Goal: Task Accomplishment & Management: Complete application form

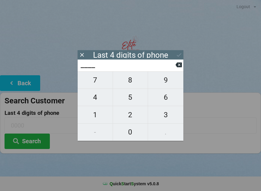
click at [168, 100] on span "6" at bounding box center [165, 97] width 35 height 13
type input "6___"
click at [164, 116] on span "3" at bounding box center [165, 114] width 35 height 13
type input "63__"
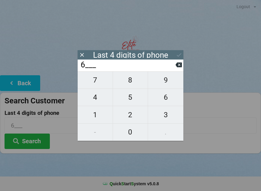
type input "63__"
click at [130, 114] on span "2" at bounding box center [130, 114] width 35 height 13
type input "632_"
click at [97, 115] on span "1" at bounding box center [95, 114] width 35 height 13
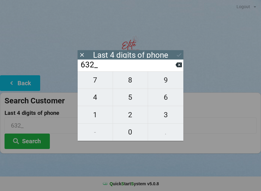
type input "6321"
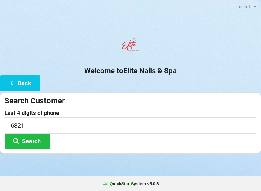
click at [32, 140] on button "Search" at bounding box center [27, 140] width 45 height 15
click at [25, 82] on button "Back" at bounding box center [20, 82] width 40 height 15
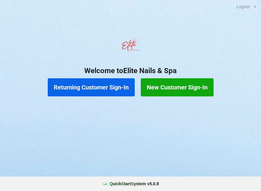
click at [104, 92] on button "Returning Customer Sign-In" at bounding box center [91, 87] width 87 height 18
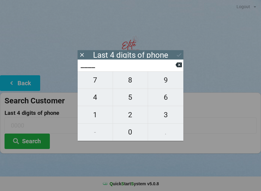
click at [98, 99] on span "4" at bounding box center [95, 97] width 35 height 13
type input "4___"
click at [166, 119] on span "3" at bounding box center [165, 114] width 35 height 13
type input "43__"
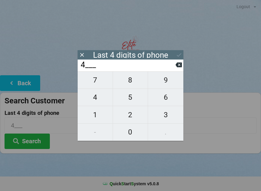
type input "43__"
click at [130, 117] on span "2" at bounding box center [130, 114] width 35 height 13
type input "432_"
click at [101, 114] on span "1" at bounding box center [95, 114] width 35 height 13
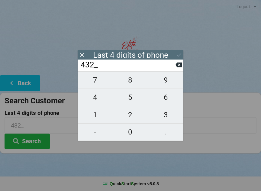
type input "4321"
click at [34, 136] on button "Search" at bounding box center [27, 140] width 45 height 15
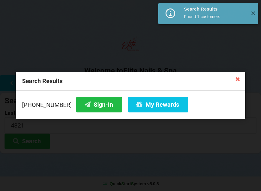
click at [92, 104] on button "Sign-In" at bounding box center [99, 104] width 46 height 15
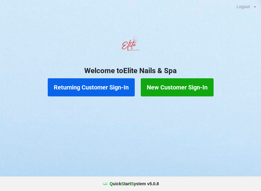
click at [97, 91] on button "Returning Customer Sign-In" at bounding box center [91, 87] width 87 height 18
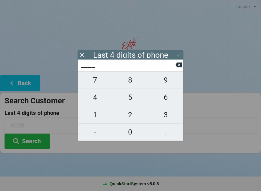
click at [129, 103] on span "5" at bounding box center [130, 97] width 35 height 13
type input "5___"
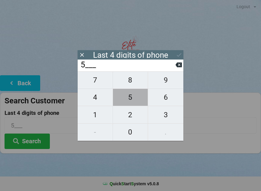
click at [133, 101] on span "5" at bounding box center [130, 97] width 35 height 13
type input "55__"
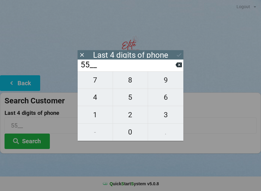
click at [162, 118] on span "3" at bounding box center [165, 114] width 35 height 13
type input "553_"
click at [165, 86] on span "9" at bounding box center [165, 80] width 35 height 13
type input "5539"
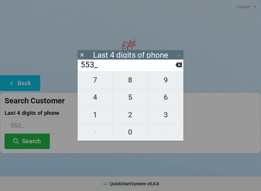
type input "5539"
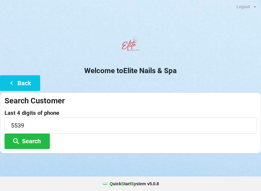
click at [31, 142] on button "Search" at bounding box center [27, 140] width 45 height 15
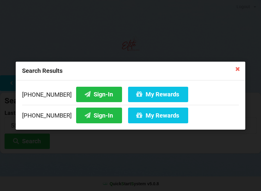
click at [96, 98] on button "Sign-In" at bounding box center [99, 93] width 46 height 15
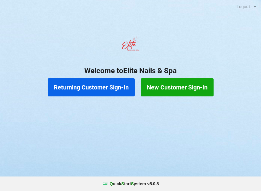
click at [182, 86] on button "New Customer Sign-In" at bounding box center [177, 87] width 73 height 18
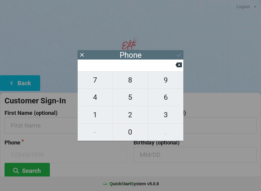
click at [133, 84] on span "8" at bounding box center [130, 80] width 35 height 13
type input "8"
click at [167, 100] on span "6" at bounding box center [165, 97] width 35 height 13
type input "86"
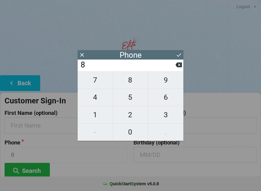
type input "86"
click at [168, 115] on span "3" at bounding box center [165, 114] width 35 height 13
type input "863"
click at [135, 99] on span "5" at bounding box center [130, 97] width 35 height 13
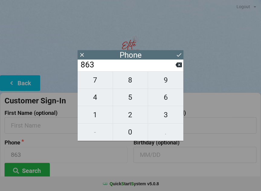
type input "8635"
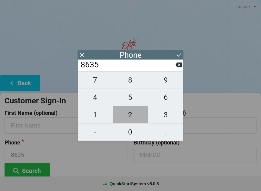
click at [130, 115] on span "2" at bounding box center [130, 114] width 35 height 13
type input "86352"
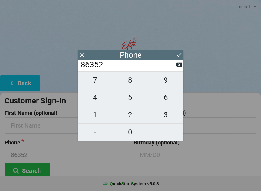
click at [134, 96] on span "5" at bounding box center [130, 97] width 35 height 13
type input "863525"
click at [133, 133] on span "0" at bounding box center [130, 132] width 35 height 13
type input "8635250"
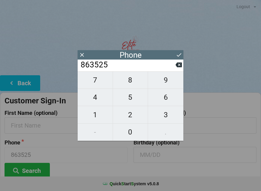
type input "8635250"
click at [132, 97] on span "5" at bounding box center [130, 97] width 35 height 13
type input "86352505"
click at [166, 81] on span "9" at bounding box center [165, 80] width 35 height 13
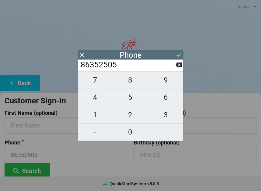
type input "863525059"
click at [182, 54] on icon at bounding box center [179, 55] width 6 height 6
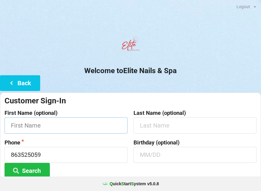
click at [52, 130] on input "text" at bounding box center [66, 125] width 123 height 16
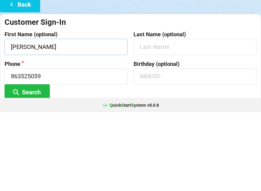
type input "[PERSON_NAME]"
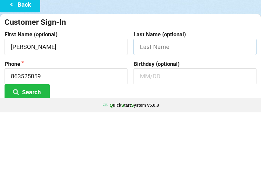
click at [187, 117] on input "text" at bounding box center [194, 125] width 123 height 16
type input "[PERSON_NAME]"
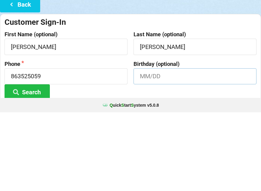
click at [174, 147] on input "text" at bounding box center [194, 155] width 123 height 16
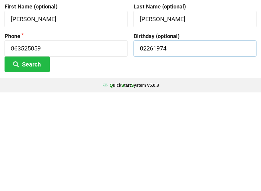
scroll to position [11, 0]
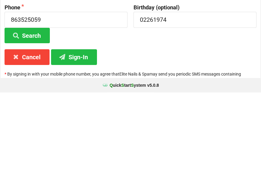
click at [83, 148] on button "Sign-In" at bounding box center [74, 155] width 46 height 15
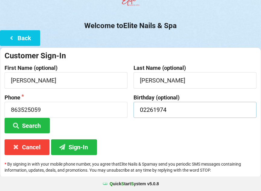
click at [174, 109] on input "02261974" at bounding box center [194, 110] width 123 height 16
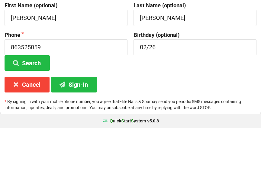
click at [74, 140] on button "Sign-In" at bounding box center [74, 147] width 46 height 15
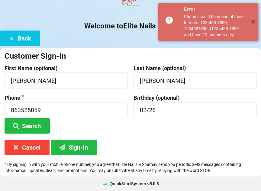
scroll to position [45, 0]
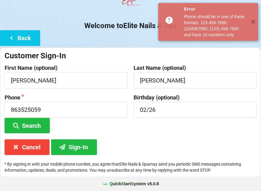
click at [75, 144] on button "Sign-In" at bounding box center [74, 146] width 46 height 15
click at [173, 110] on input "02/26" at bounding box center [194, 110] width 123 height 16
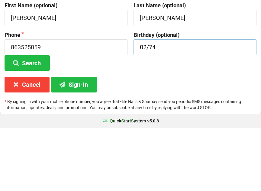
type input "02/74"
click at [79, 140] on button "Sign-In" at bounding box center [74, 147] width 46 height 15
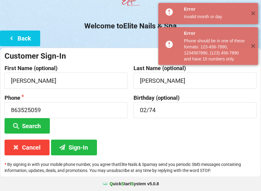
scroll to position [45, 0]
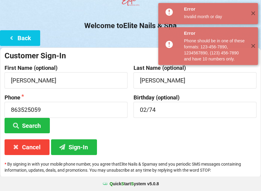
click at [80, 146] on button "Sign-In" at bounding box center [74, 146] width 46 height 15
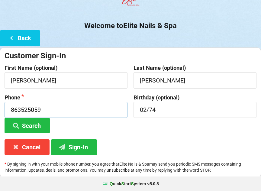
click at [66, 110] on input "863525059" at bounding box center [66, 110] width 123 height 16
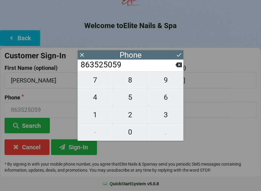
click at [180, 69] on button at bounding box center [178, 65] width 6 height 8
click at [181, 67] on icon at bounding box center [178, 65] width 6 height 5
click at [181, 68] on icon at bounding box center [178, 65] width 6 height 6
click at [181, 67] on icon at bounding box center [178, 65] width 6 height 5
click at [179, 69] on button at bounding box center [178, 65] width 6 height 8
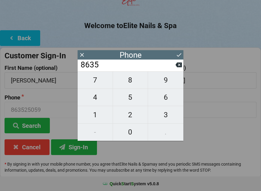
click at [182, 67] on icon at bounding box center [178, 65] width 6 height 5
click at [179, 69] on button at bounding box center [178, 65] width 6 height 8
type input "86"
click at [166, 114] on span "3" at bounding box center [165, 114] width 35 height 13
type input "863"
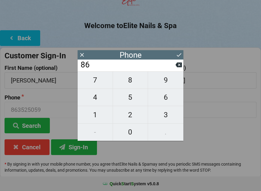
type input "863"
click at [128, 98] on span "5" at bounding box center [130, 97] width 35 height 13
type input "8635"
click at [92, 112] on span "1" at bounding box center [95, 114] width 35 height 13
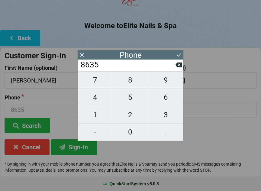
type input "86351"
click at [127, 113] on span "2" at bounding box center [130, 114] width 35 height 13
type input "863512"
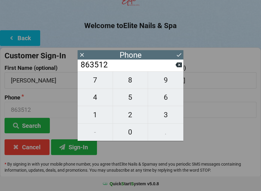
click at [128, 97] on span "5" at bounding box center [130, 97] width 35 height 13
type input "8635125"
click at [124, 131] on span "0" at bounding box center [130, 132] width 35 height 13
type input "86351250"
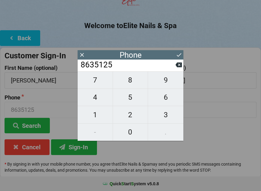
type input "86351250"
click at [127, 97] on span "5" at bounding box center [130, 97] width 35 height 13
type input "863512505"
click at [165, 80] on span "9" at bounding box center [165, 80] width 35 height 13
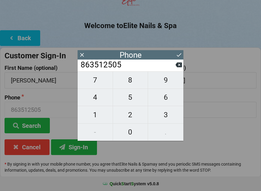
type input "8635125059"
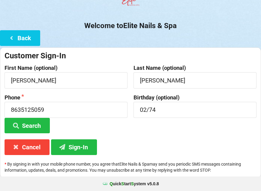
click at [66, 144] on icon at bounding box center [62, 146] width 7 height 5
click at [182, 109] on input "02/74" at bounding box center [194, 110] width 123 height 16
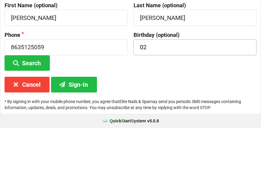
type input "0"
type input "02/26"
click at [77, 140] on button "Sign-In" at bounding box center [74, 147] width 46 height 15
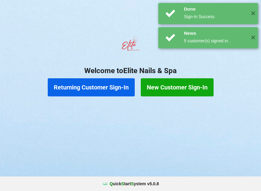
scroll to position [0, 0]
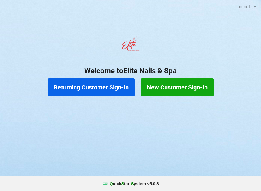
click at [76, 86] on button "Returning Customer Sign-In" at bounding box center [91, 87] width 87 height 18
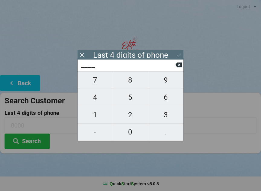
click at [136, 95] on span "5" at bounding box center [130, 97] width 35 height 13
type input "5___"
click at [180, 67] on icon at bounding box center [178, 65] width 6 height 5
click at [167, 80] on span "9" at bounding box center [165, 80] width 35 height 13
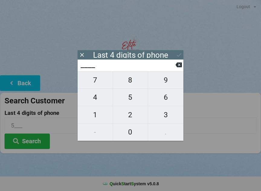
type input "9___"
click at [131, 115] on span "2" at bounding box center [130, 114] width 35 height 13
type input "92__"
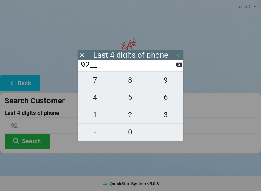
click at [128, 114] on span "2" at bounding box center [130, 114] width 35 height 13
type input "922_"
click at [164, 81] on span "9" at bounding box center [165, 80] width 35 height 13
type input "9229"
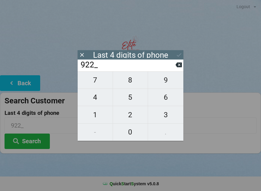
type input "9229"
click at [213, 117] on input "9229" at bounding box center [131, 125] width 252 height 16
click at [27, 143] on button "Search" at bounding box center [27, 140] width 45 height 15
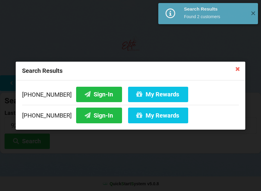
click at [91, 115] on button "Sign-In" at bounding box center [99, 115] width 46 height 15
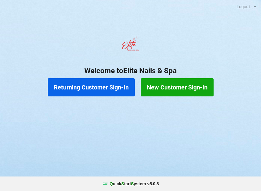
click at [186, 89] on button "New Customer Sign-In" at bounding box center [177, 87] width 73 height 18
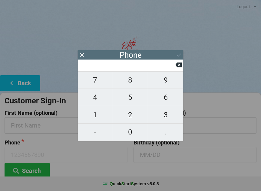
click at [133, 129] on span "0" at bounding box center [130, 132] width 35 height 13
type input "0"
click at [94, 83] on span "7" at bounding box center [95, 80] width 35 height 13
type input "7"
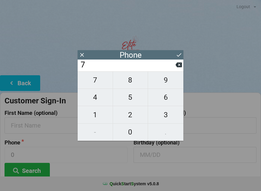
type input "7"
click at [133, 82] on span "8" at bounding box center [130, 80] width 35 height 13
type input "78"
click at [166, 118] on span "3" at bounding box center [165, 114] width 35 height 13
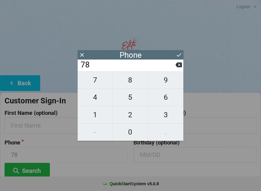
type input "783"
click at [102, 82] on span "7" at bounding box center [95, 80] width 35 height 13
type input "7837"
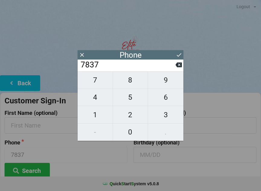
click at [137, 84] on span "8" at bounding box center [130, 80] width 35 height 13
type input "78378"
click at [134, 128] on span "0" at bounding box center [130, 132] width 35 height 13
type input "783780"
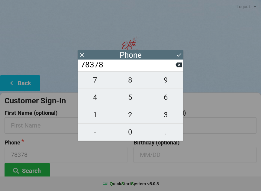
type input "783780"
click at [165, 77] on span "9" at bounding box center [165, 80] width 35 height 13
type input "7837809"
click at [135, 120] on span "2" at bounding box center [130, 114] width 35 height 13
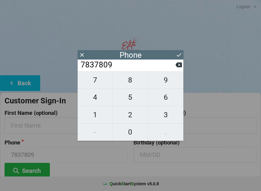
type input "78378092"
click at [136, 81] on span "8" at bounding box center [130, 80] width 35 height 13
type input "783780928"
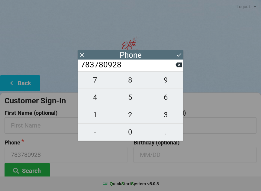
click at [101, 104] on span "4" at bounding box center [95, 97] width 35 height 13
type input "7837809284"
click at [181, 53] on icon at bounding box center [179, 55] width 6 height 6
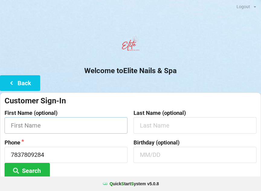
click at [85, 125] on input "text" at bounding box center [66, 125] width 123 height 16
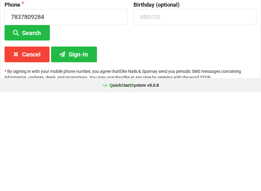
scroll to position [45, 0]
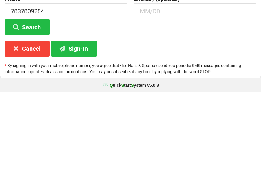
click at [79, 139] on button "Sign-In" at bounding box center [74, 146] width 46 height 15
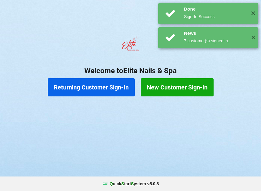
scroll to position [0, 0]
